Goal: Task Accomplishment & Management: Manage account settings

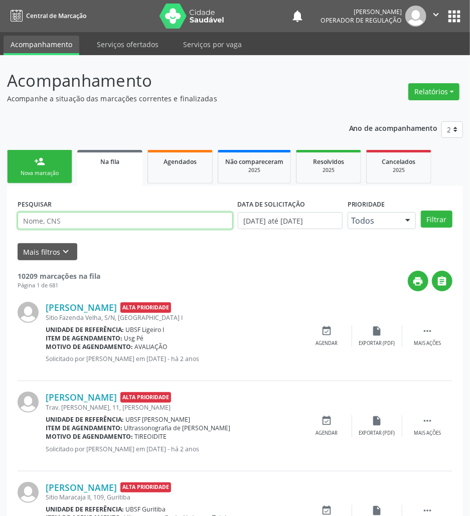
click at [115, 226] on input "text" at bounding box center [125, 220] width 215 height 17
type input "700004096327209"
click at [421, 211] on button "Filtrar" at bounding box center [437, 219] width 32 height 17
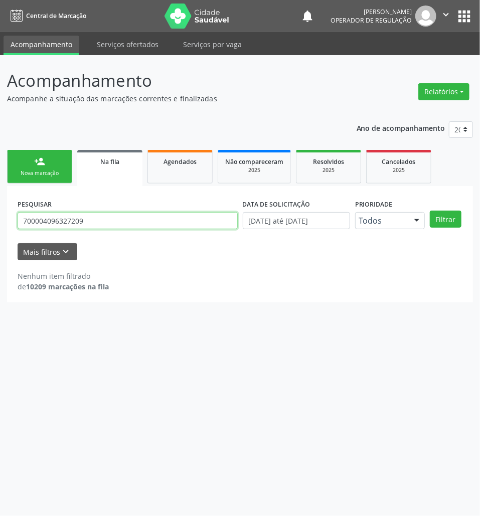
click at [105, 220] on input "700004096327209" at bounding box center [128, 220] width 220 height 17
click at [104, 220] on input "700004096327209" at bounding box center [128, 220] width 220 height 17
click at [186, 170] on link "Agendados" at bounding box center [179, 167] width 65 height 34
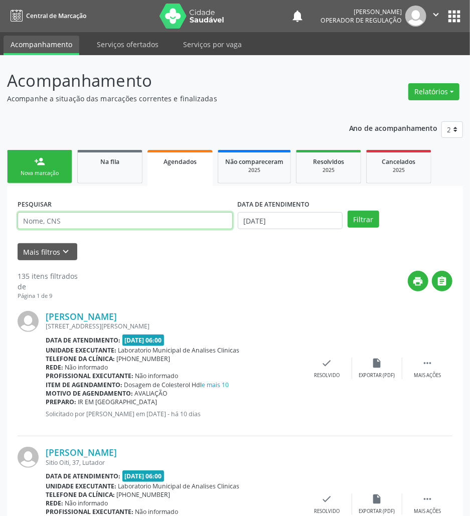
click at [67, 226] on input "text" at bounding box center [125, 220] width 215 height 17
paste input "700004096327209"
type input "700004096327209"
click at [347, 211] on button "Filtrar" at bounding box center [363, 219] width 32 height 17
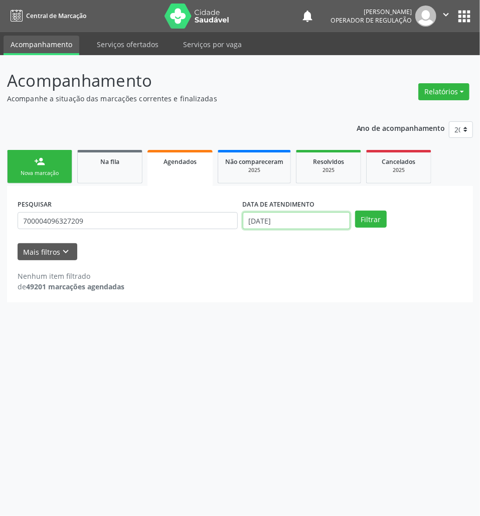
click at [303, 225] on input "[DATE]" at bounding box center [296, 220] width 107 height 17
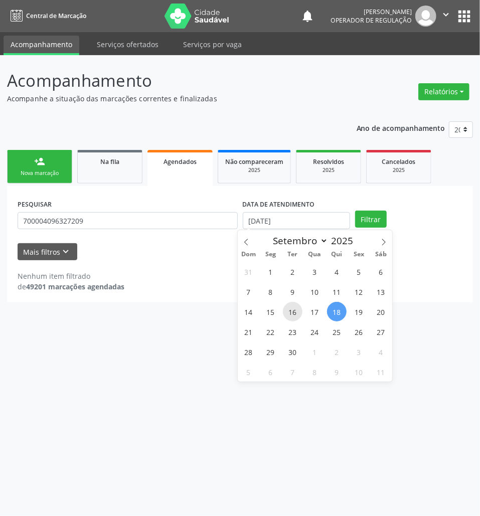
click at [291, 304] on span "16" at bounding box center [293, 312] width 20 height 20
type input "[DATE]"
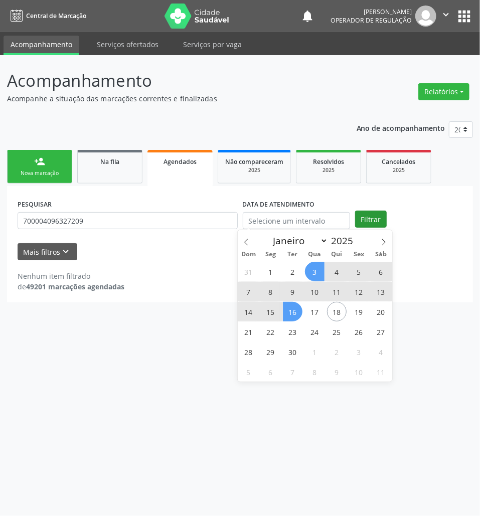
drag, startPoint x: 371, startPoint y: 208, endPoint x: 368, endPoint y: 217, distance: 10.1
click at [370, 212] on div "PESQUISAR 700004096327209 DATA DE ATENDIMENTO Filtrar" at bounding box center [240, 215] width 450 height 39
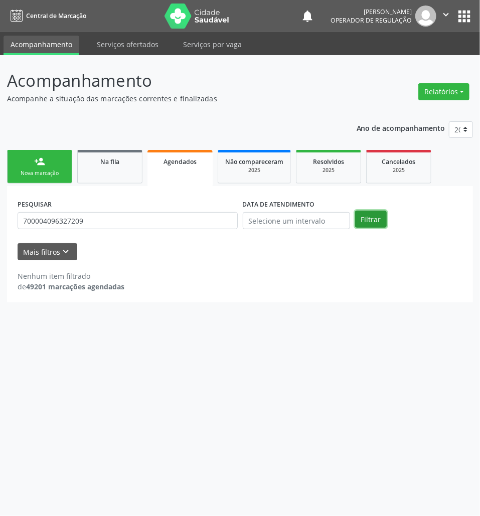
click at [369, 217] on button "Filtrar" at bounding box center [371, 219] width 32 height 17
click at [335, 166] on div "2025" at bounding box center [328, 170] width 50 height 8
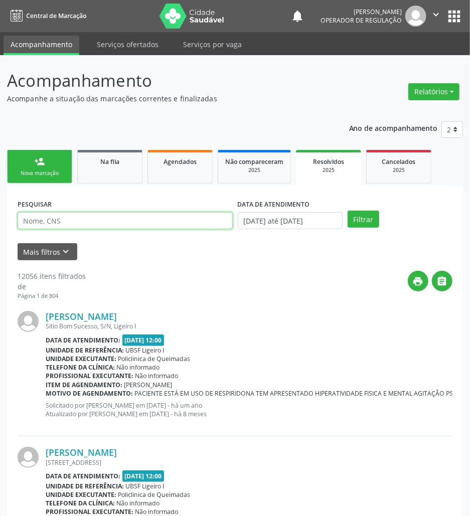
click at [101, 224] on input "text" at bounding box center [125, 220] width 215 height 17
paste input "700004096327209"
type input "700004096327209"
click at [347, 211] on button "Filtrar" at bounding box center [363, 219] width 32 height 17
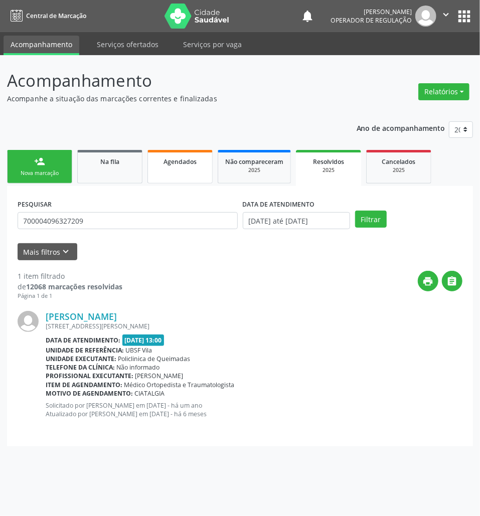
click at [186, 165] on div "Agendados" at bounding box center [180, 161] width 50 height 11
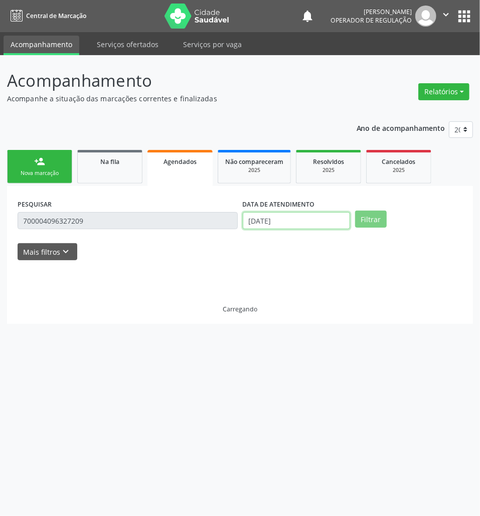
click at [277, 220] on input "[DATE]" at bounding box center [296, 220] width 107 height 17
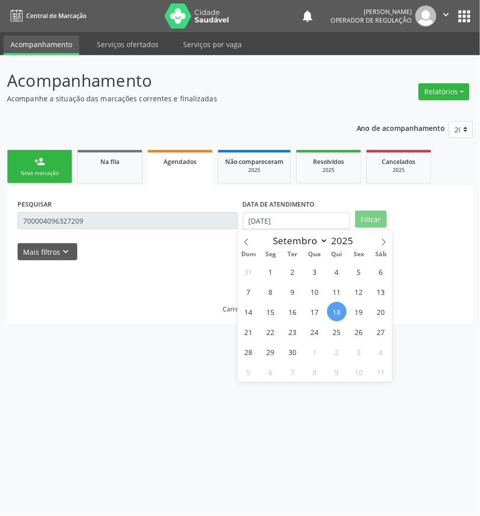
click at [282, 301] on div "31 1 2 3 4 5 6 7 8 9 10 11 12 13 14 15 16 17 18 19 20 21 22 23 24 25 26 27 28 2…" at bounding box center [315, 321] width 154 height 120
click at [295, 289] on span "9" at bounding box center [293, 292] width 20 height 20
type input "[DATE]"
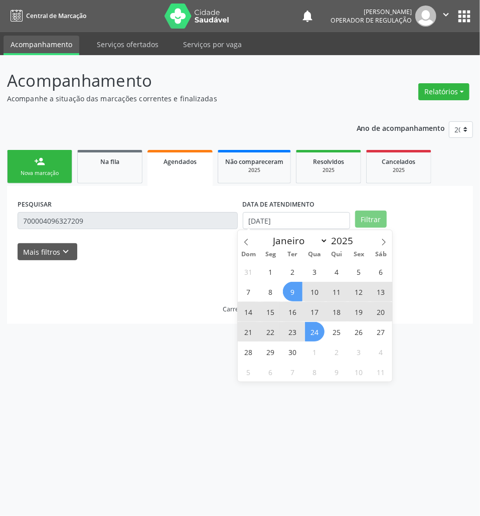
click at [312, 332] on span "24" at bounding box center [315, 332] width 20 height 20
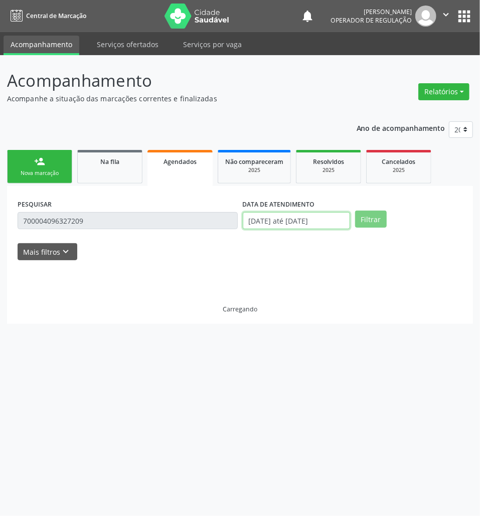
drag, startPoint x: 325, startPoint y: 222, endPoint x: 321, endPoint y: 234, distance: 12.7
click at [324, 222] on input "[DATE] até [DATE]" at bounding box center [296, 220] width 107 height 17
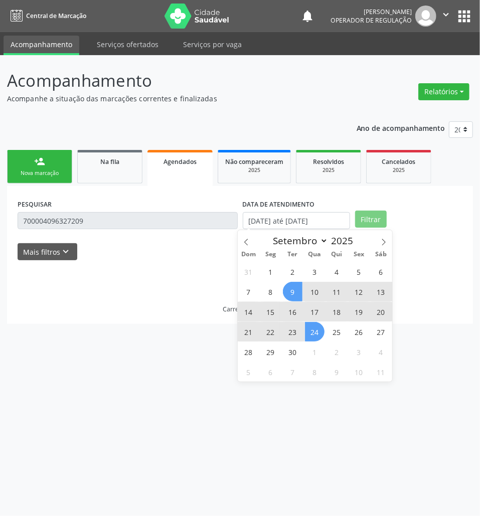
click at [311, 324] on span "24" at bounding box center [315, 332] width 20 height 20
type input "[DATE]"
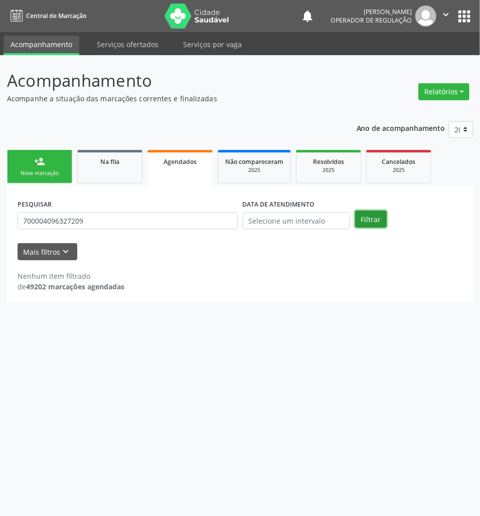
click at [365, 216] on button "Filtrar" at bounding box center [371, 219] width 32 height 17
click at [349, 162] on div "Resolvidos" at bounding box center [328, 161] width 50 height 11
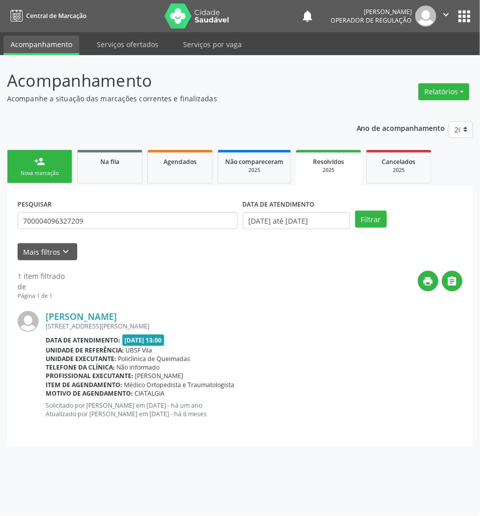
drag, startPoint x: 158, startPoint y: 231, endPoint x: 162, endPoint y: 221, distance: 10.8
click at [158, 229] on div "PESQUISAR 700004096327209" at bounding box center [127, 215] width 225 height 39
click at [149, 223] on input "700004096327209" at bounding box center [128, 220] width 220 height 17
click at [148, 223] on input "700004096327209" at bounding box center [128, 220] width 220 height 17
click at [169, 159] on span "Agendados" at bounding box center [179, 161] width 33 height 9
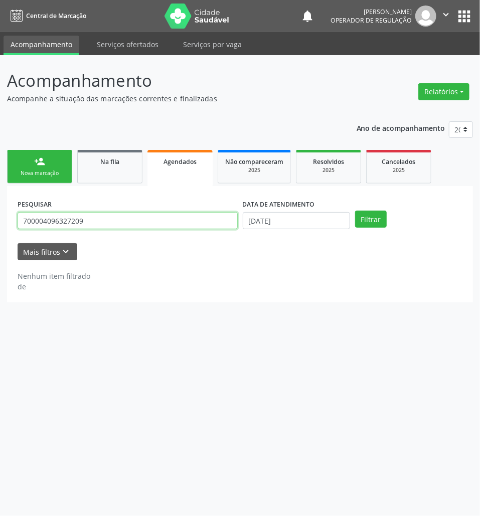
click at [136, 217] on input "700004096327209" at bounding box center [128, 220] width 220 height 17
type input "706305704337678"
click at [355, 211] on button "Filtrar" at bounding box center [371, 219] width 32 height 17
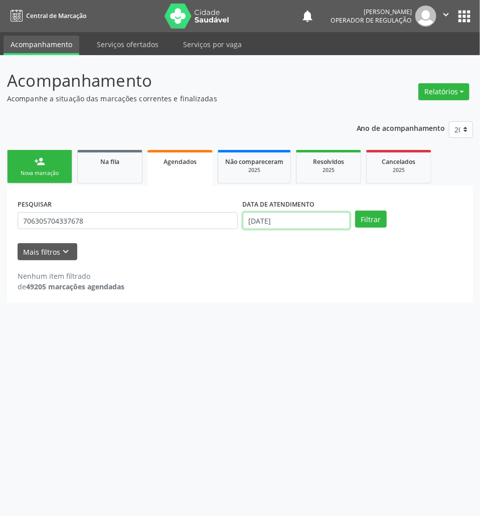
click at [293, 224] on input "[DATE]" at bounding box center [296, 220] width 107 height 17
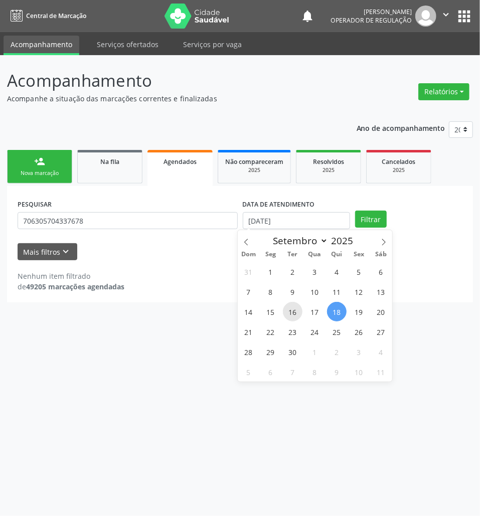
drag, startPoint x: 283, startPoint y: 317, endPoint x: 285, endPoint y: 312, distance: 5.6
click at [283, 315] on div "31 1 2 3 4 5 6 7 8 9 10 11 12 13 14 15 16 17 18 19 20 21 22 23 24 25 26 27 28 2…" at bounding box center [315, 321] width 154 height 120
click at [305, 293] on span "10" at bounding box center [315, 292] width 20 height 20
type input "[DATE]"
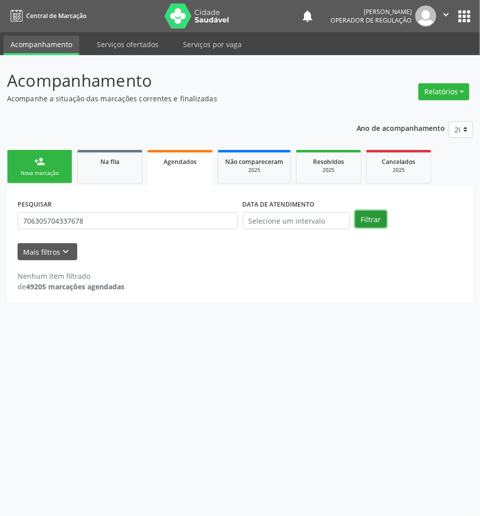
click at [369, 218] on button "Filtrar" at bounding box center [371, 219] width 32 height 17
click at [120, 221] on input "706305704337678" at bounding box center [128, 220] width 220 height 17
click at [121, 221] on input "706305704337678" at bounding box center [128, 220] width 220 height 17
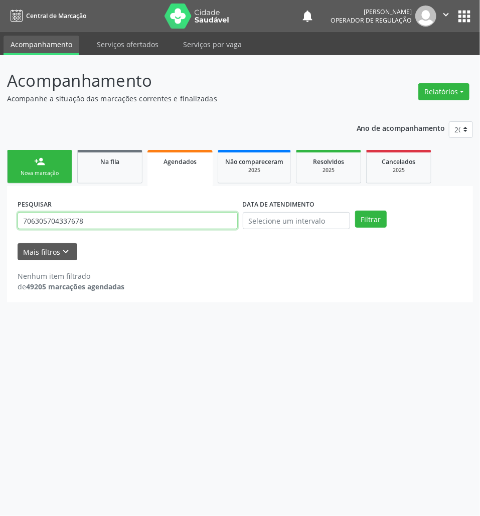
click at [61, 219] on input "706305704337678" at bounding box center [128, 220] width 220 height 17
click at [61, 222] on input "706305704337678" at bounding box center [128, 220] width 220 height 17
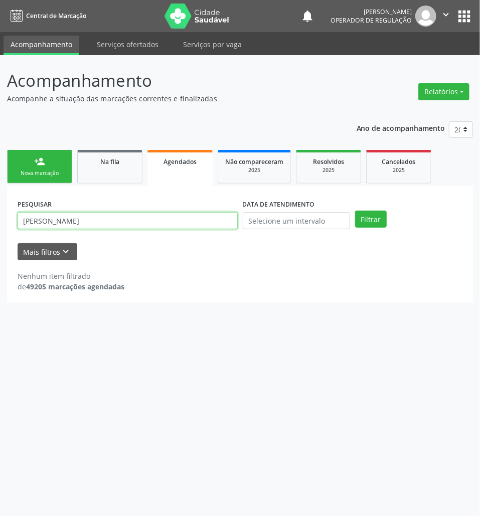
type input "[PERSON_NAME]"
click at [355, 211] on button "Filtrar" at bounding box center [371, 219] width 32 height 17
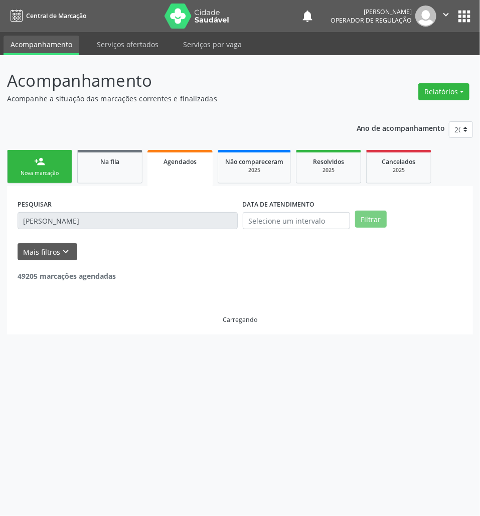
click at [273, 211] on label "DATA DE ATENDIMENTO" at bounding box center [279, 204] width 72 height 16
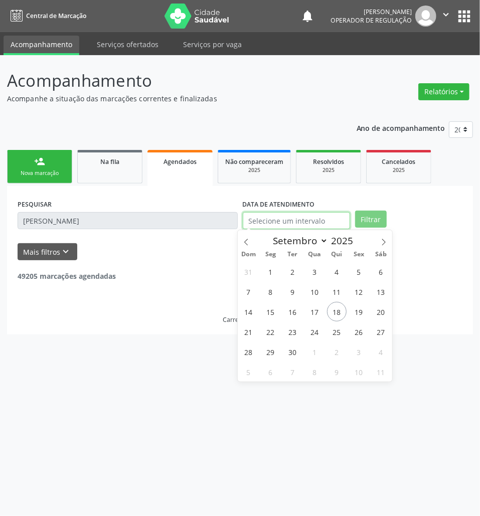
click at [275, 227] on input "text" at bounding box center [296, 220] width 107 height 17
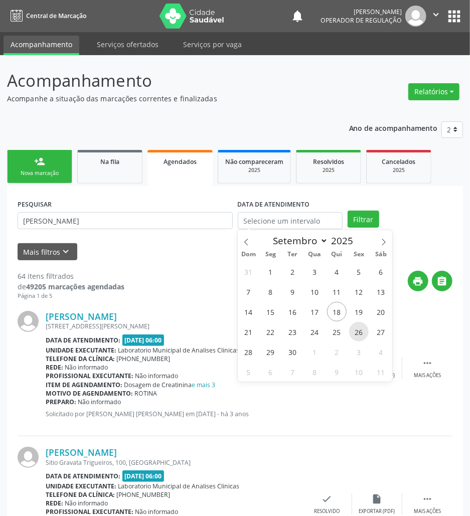
click at [366, 334] on span "26" at bounding box center [359, 332] width 20 height 20
type input "[DATE]"
click at [366, 334] on span "26" at bounding box center [359, 332] width 20 height 20
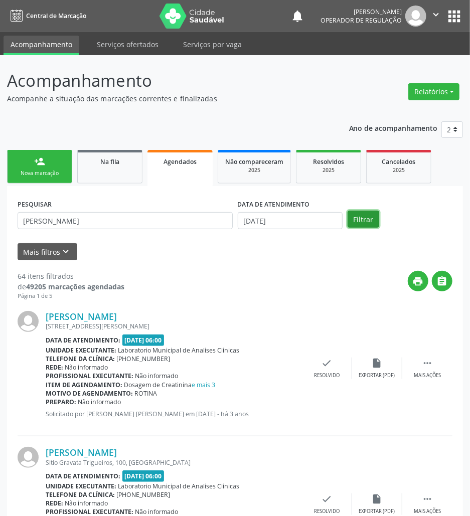
click at [365, 216] on button "Filtrar" at bounding box center [363, 219] width 32 height 17
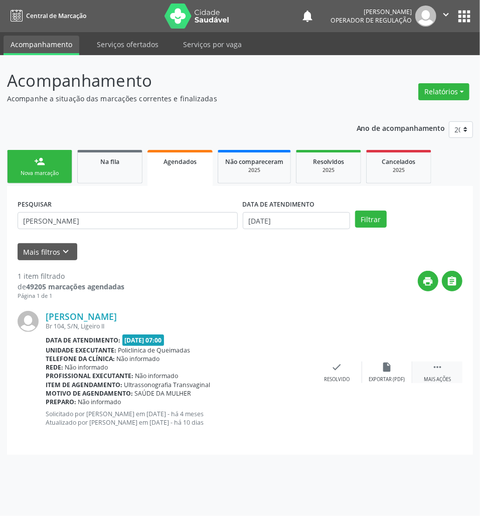
click at [431, 373] on div " Mais ações" at bounding box center [437, 372] width 50 height 22
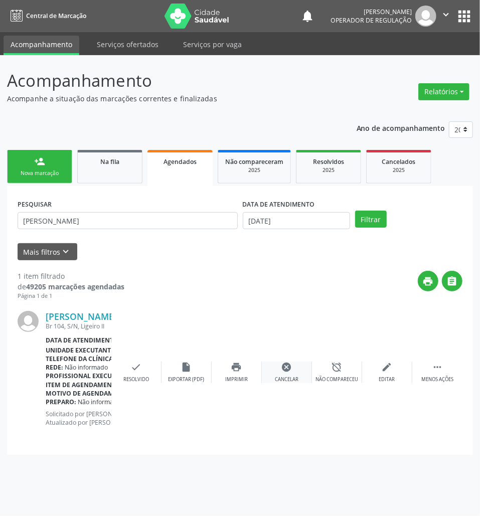
click at [273, 373] on div "cancel Cancelar" at bounding box center [287, 372] width 50 height 22
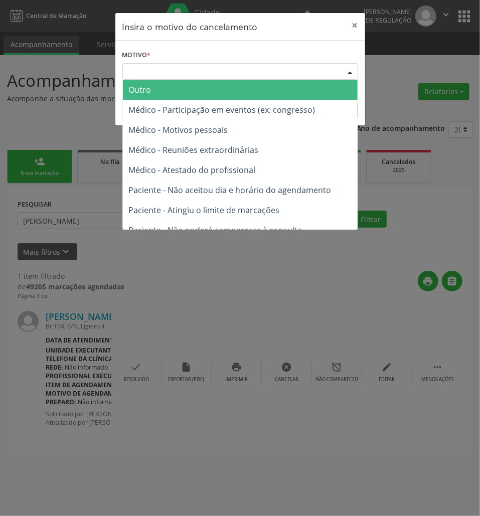
drag, startPoint x: 281, startPoint y: 71, endPoint x: 268, endPoint y: 97, distance: 28.7
click at [280, 74] on div "Escolha o motivo" at bounding box center [240, 71] width 236 height 17
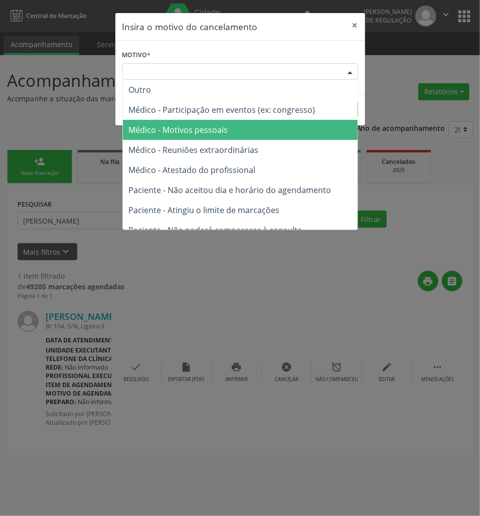
click at [255, 126] on span "Médico - Motivos pessoais" at bounding box center [240, 130] width 235 height 20
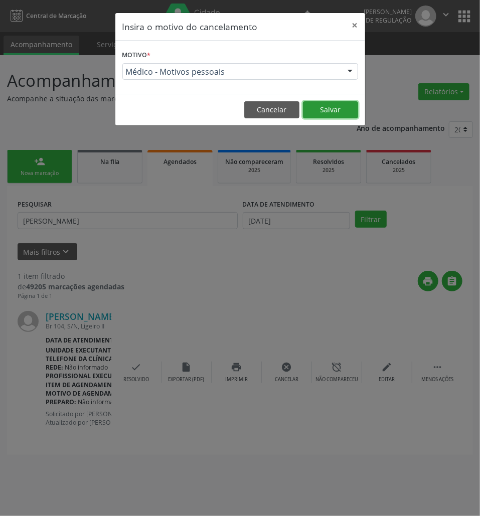
click at [331, 105] on button "Salvar" at bounding box center [330, 109] width 55 height 17
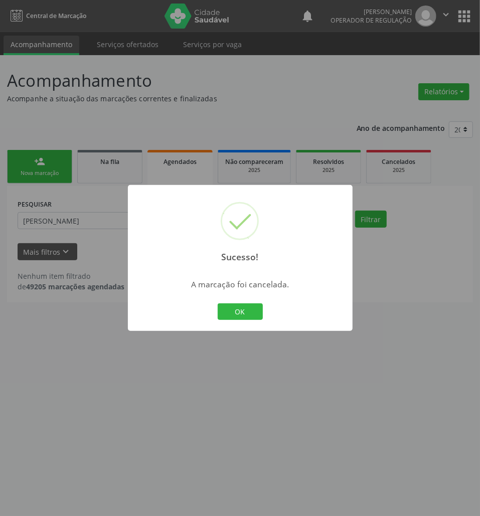
click at [231, 321] on div "OK Cancel" at bounding box center [240, 311] width 50 height 21
click at [253, 305] on button "OK" at bounding box center [240, 311] width 45 height 17
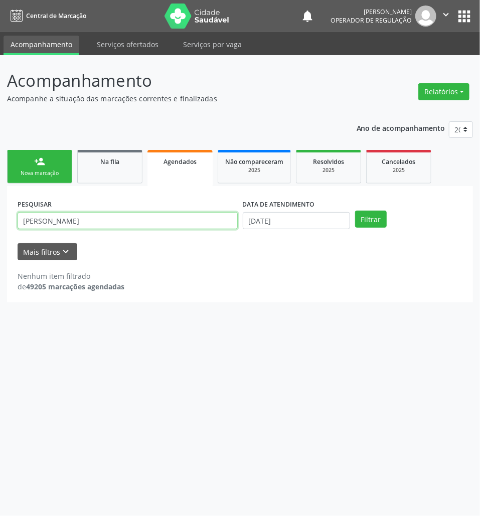
click at [187, 215] on input "[PERSON_NAME]" at bounding box center [128, 220] width 220 height 17
type input "[PERSON_NAME]"
click at [355, 211] on button "Filtrar" at bounding box center [371, 219] width 32 height 17
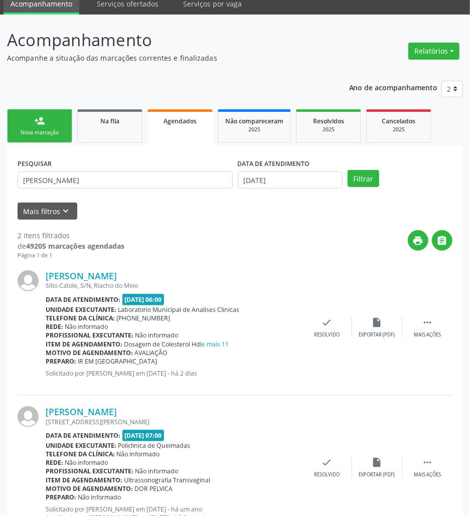
scroll to position [82, 0]
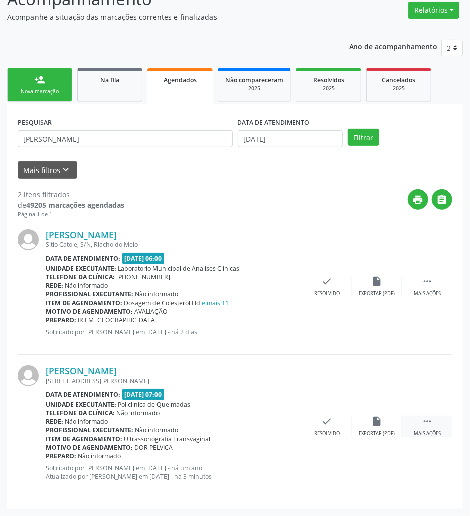
click at [422, 422] on div " Mais ações" at bounding box center [427, 427] width 50 height 22
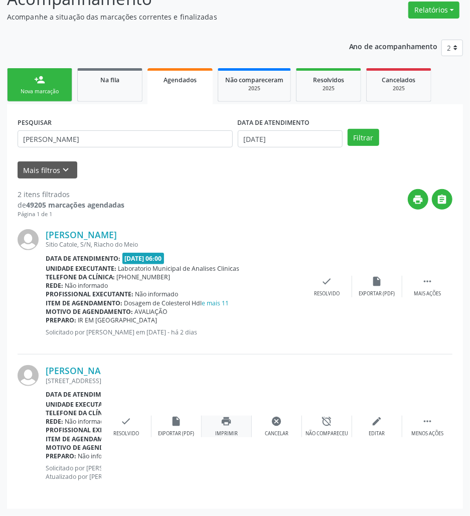
click at [224, 420] on icon "print" at bounding box center [226, 421] width 11 height 11
click at [48, 102] on ul "person_add Nova marcação Na fila Agendados Não compareceram 2025 Resolvidos 202…" at bounding box center [235, 85] width 456 height 39
click at [45, 95] on link "person_add Nova marcação" at bounding box center [39, 85] width 65 height 34
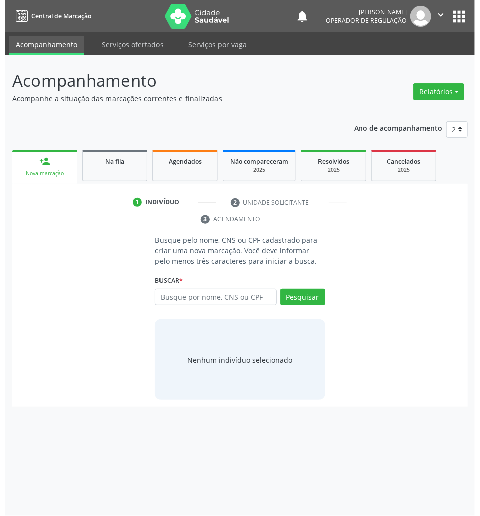
scroll to position [0, 0]
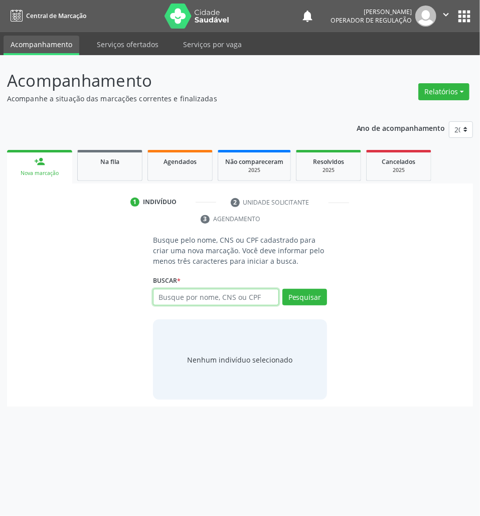
click at [157, 292] on input "text" at bounding box center [216, 297] width 126 height 17
click at [108, 173] on link "Na fila" at bounding box center [109, 165] width 65 height 31
click at [470, 14] on button "apps" at bounding box center [464, 17] width 18 height 18
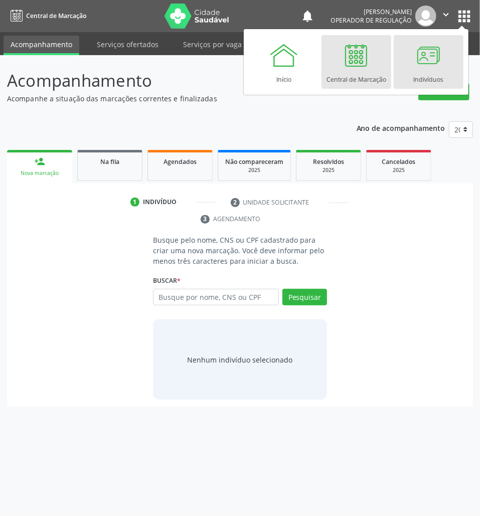
click at [409, 62] on link "Indivíduos" at bounding box center [428, 62] width 70 height 54
